Goal: Task Accomplishment & Management: Manage account settings

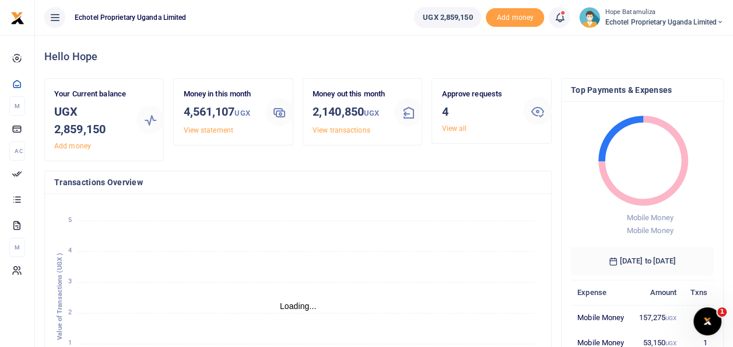
scroll to position [9, 9]
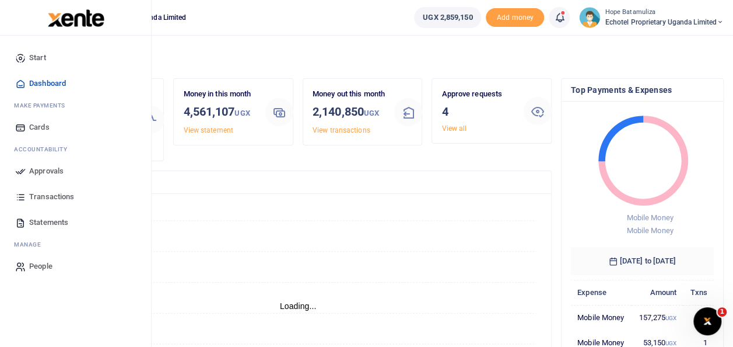
click at [57, 169] on span "Approvals" at bounding box center [46, 171] width 34 height 12
click at [46, 168] on span "Approvals" at bounding box center [46, 171] width 34 height 12
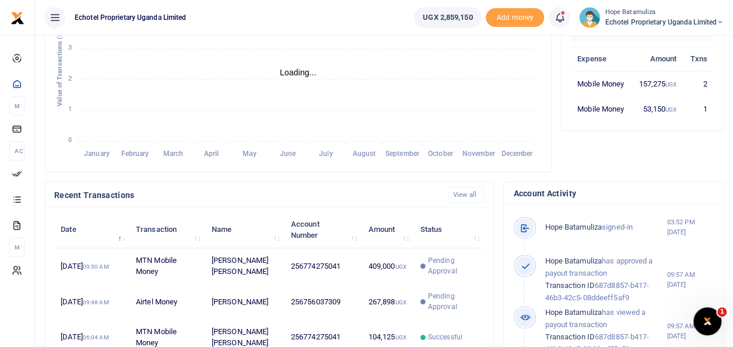
scroll to position [408, 0]
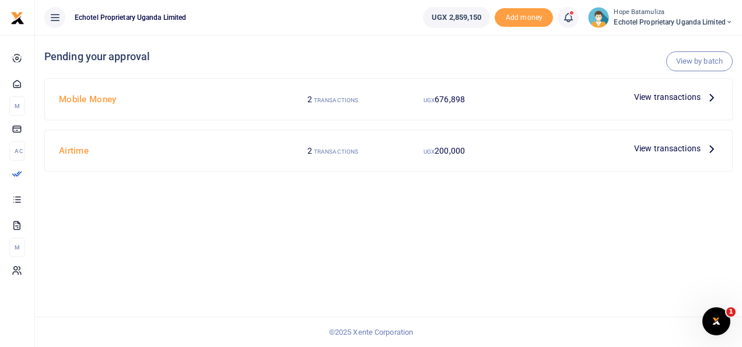
click at [714, 92] on icon at bounding box center [711, 96] width 13 height 13
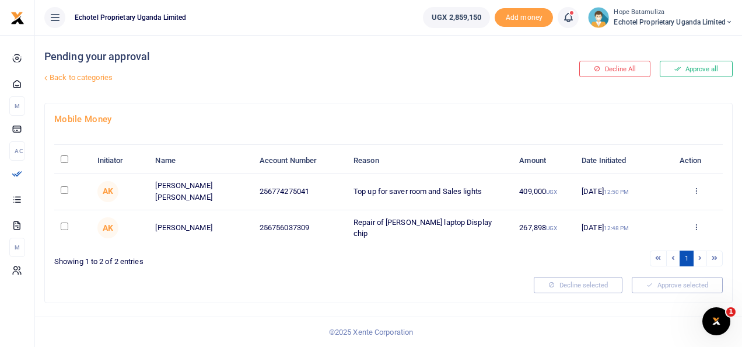
click at [63, 189] on input "checkbox" at bounding box center [65, 190] width 8 height 8
checkbox input "true"
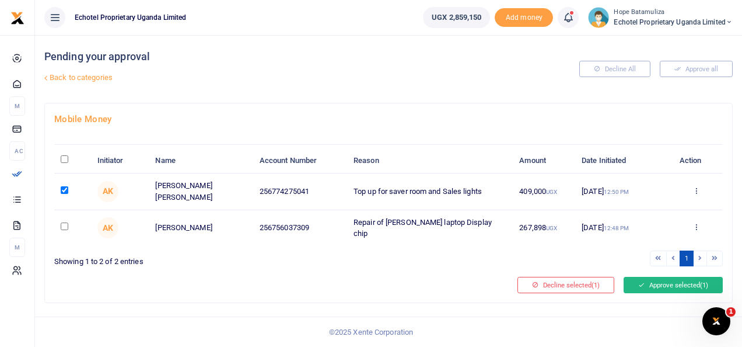
click at [662, 277] on button "Approve selected (1)" at bounding box center [673, 285] width 99 height 16
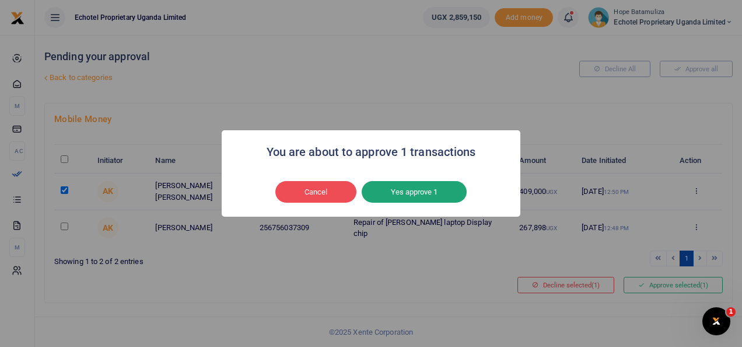
click at [434, 193] on button "Yes approve 1" at bounding box center [414, 192] width 105 height 22
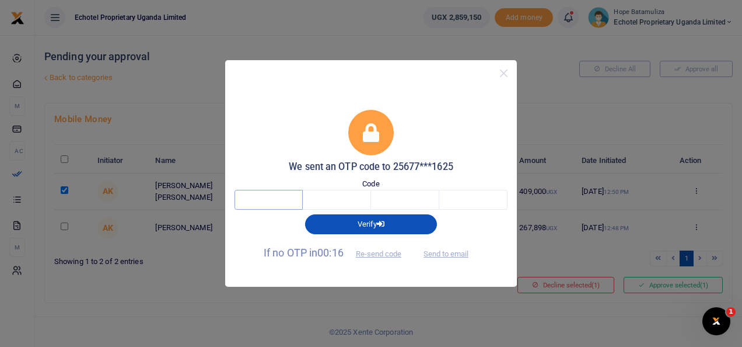
click at [257, 205] on input "text" at bounding box center [269, 200] width 68 height 20
type input "8"
type input "6"
type input "5"
type input "7"
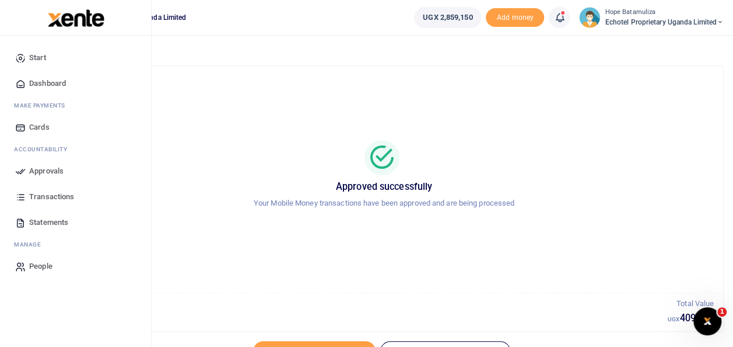
click at [49, 168] on span "Approvals" at bounding box center [46, 171] width 34 height 12
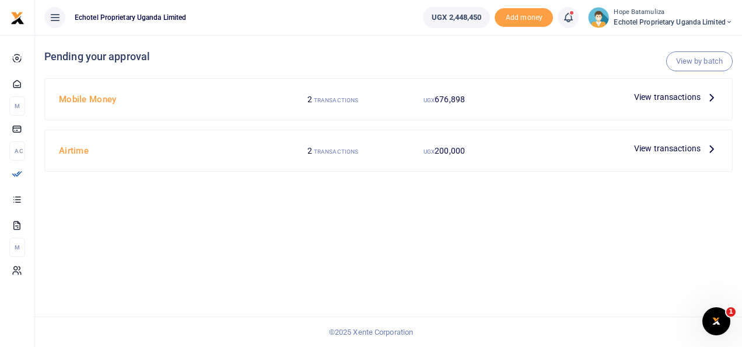
click at [712, 94] on icon at bounding box center [711, 96] width 13 height 13
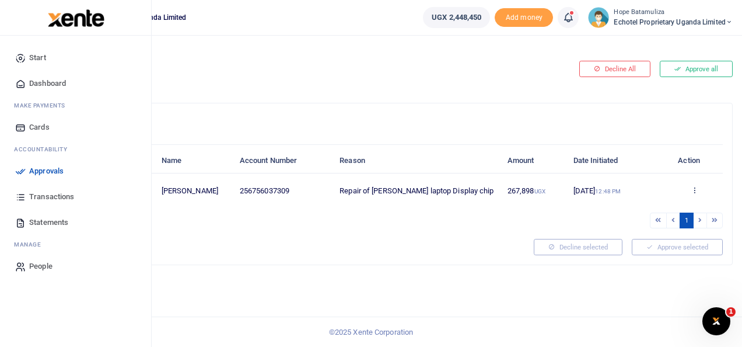
click at [62, 167] on span "Approvals" at bounding box center [46, 171] width 34 height 12
